Goal: Information Seeking & Learning: Find contact information

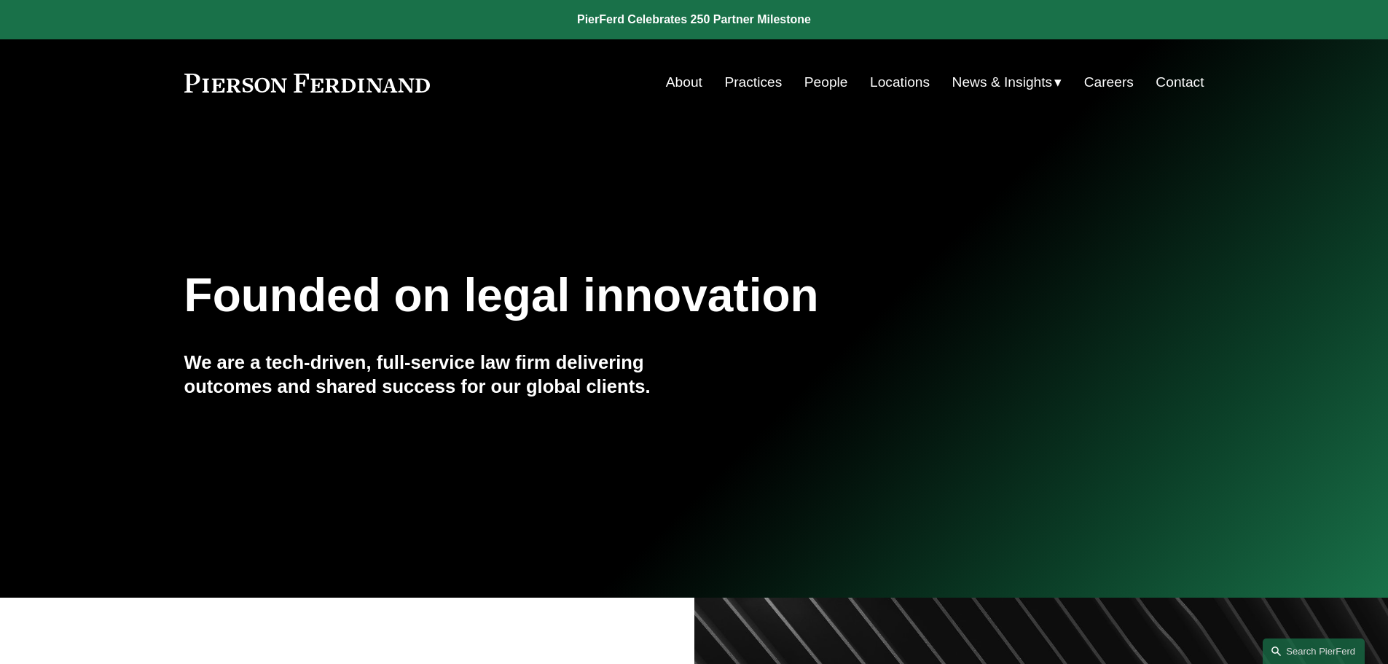
click at [884, 77] on link "Locations" at bounding box center [900, 82] width 60 height 28
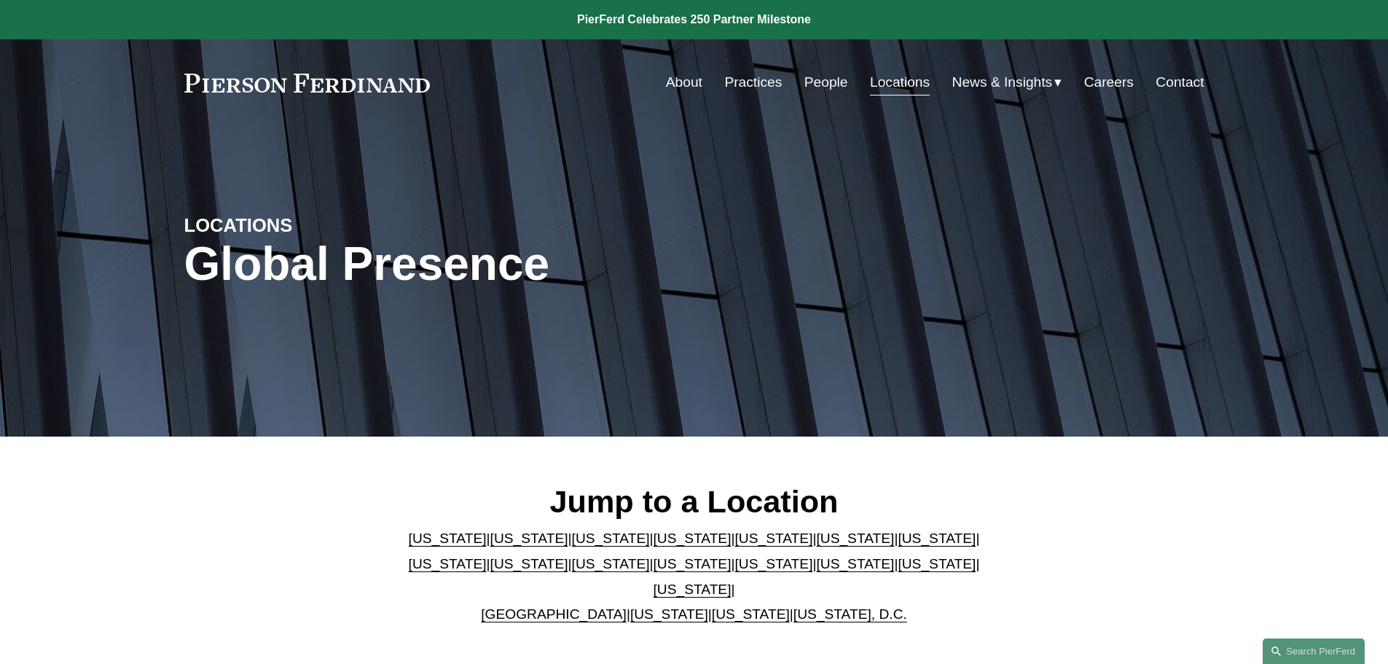
click at [814, 77] on link "People" at bounding box center [826, 82] width 44 height 28
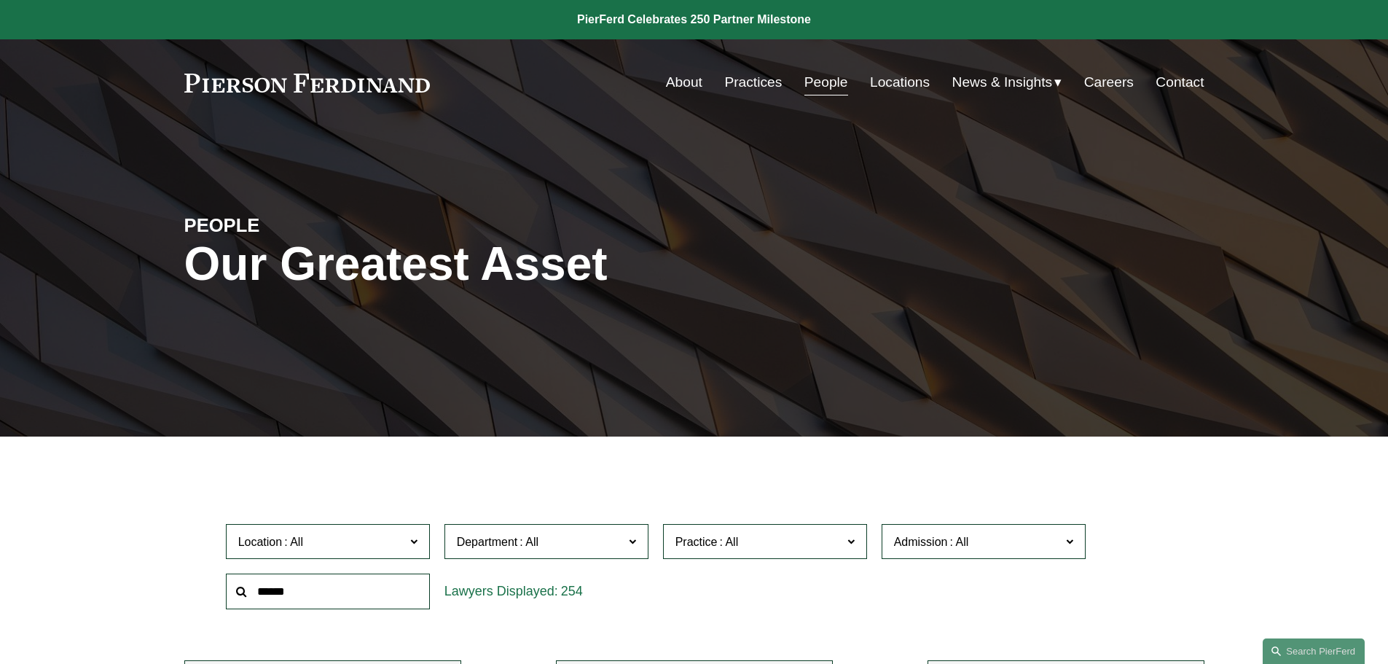
click at [1051, 531] on label "Admission" at bounding box center [984, 542] width 204 height 36
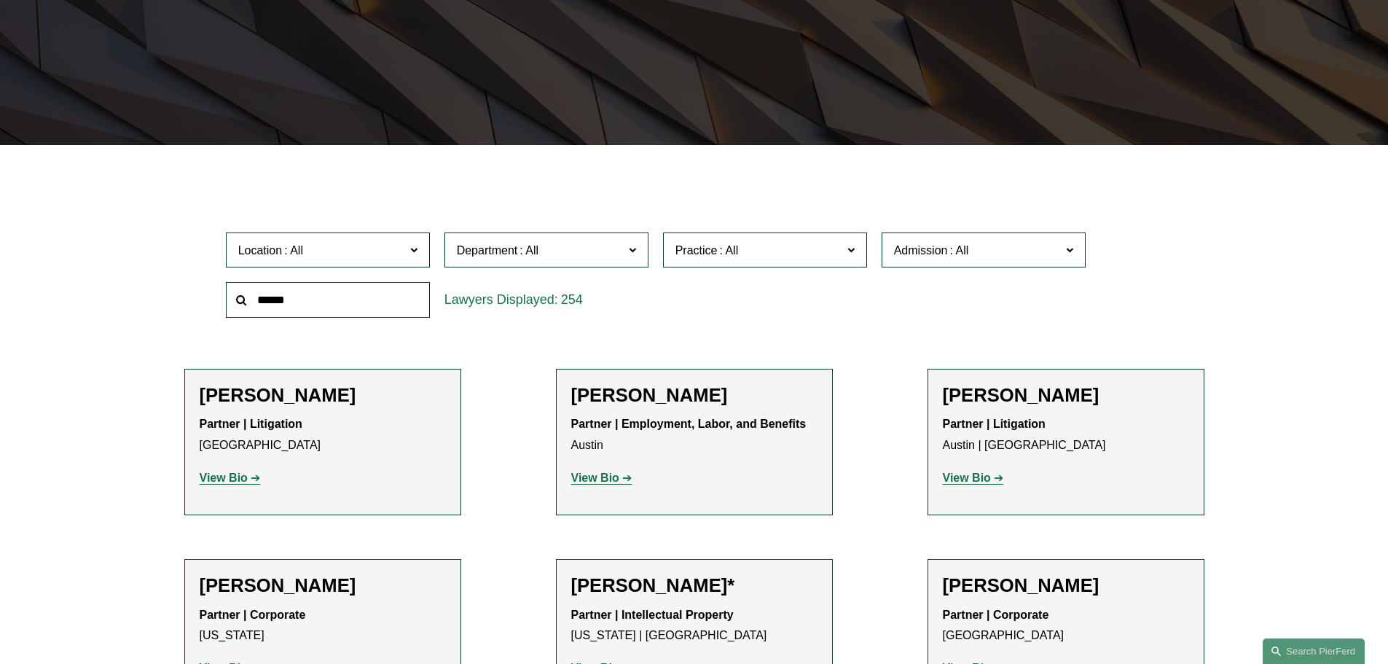
scroll to position [729, 0]
click at [0, 0] on link "New York" at bounding box center [0, 0] width 0 height 0
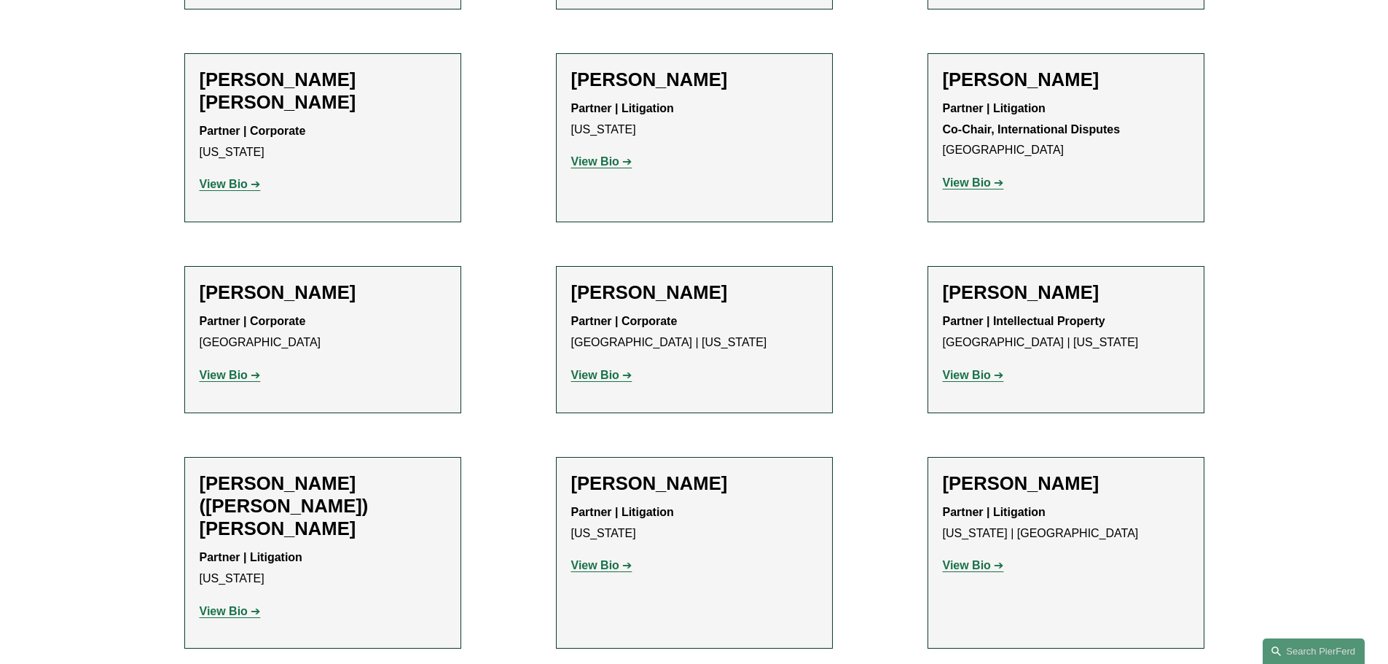
scroll to position [1457, 0]
click at [979, 558] on strong "View Bio" at bounding box center [967, 564] width 48 height 12
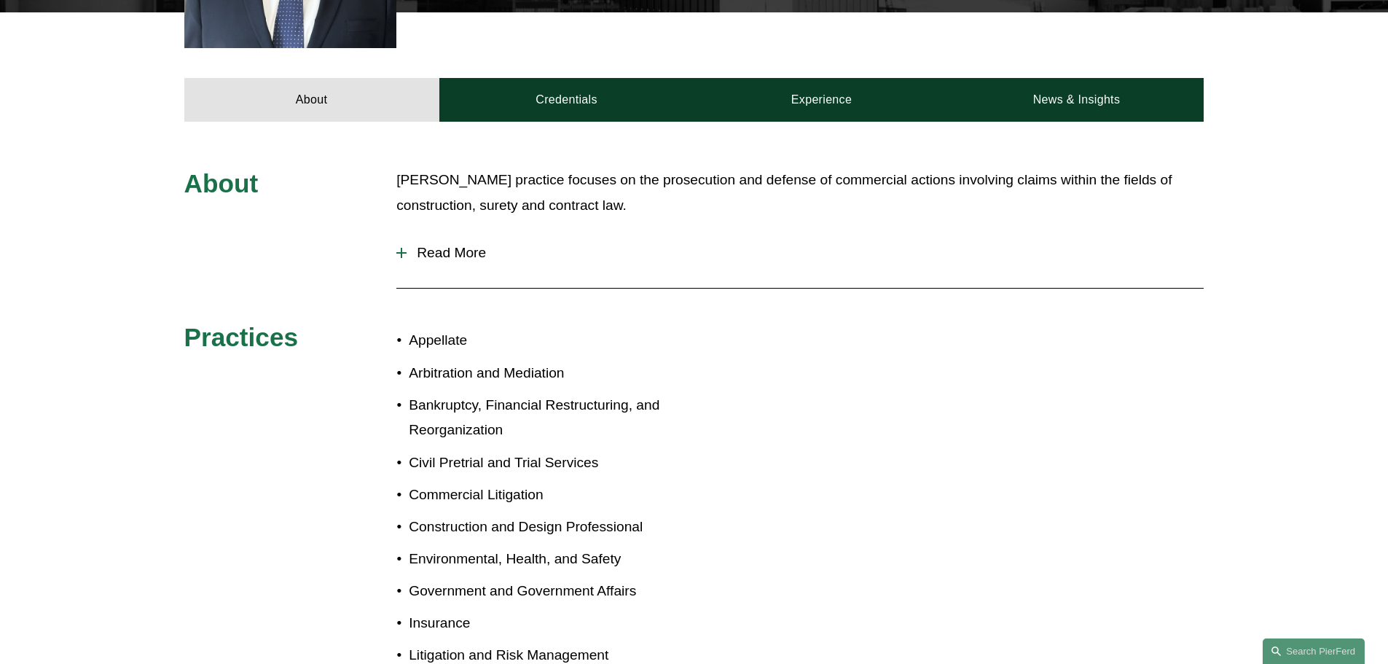
scroll to position [729, 0]
